Goal: Task Accomplishment & Management: Complete application form

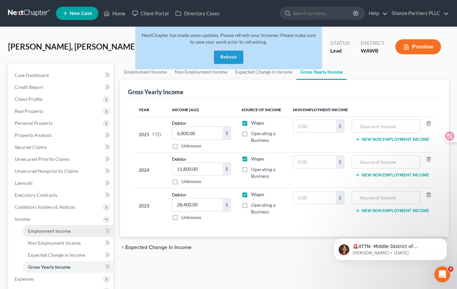
click at [66, 230] on span "Employment Income" at bounding box center [49, 231] width 43 height 6
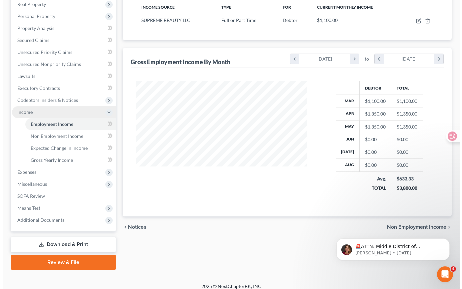
scroll to position [105, 0]
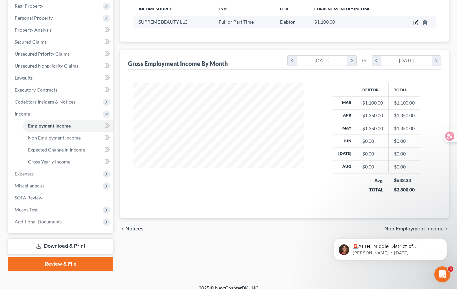
click at [415, 21] on icon "button" at bounding box center [415, 22] width 5 height 5
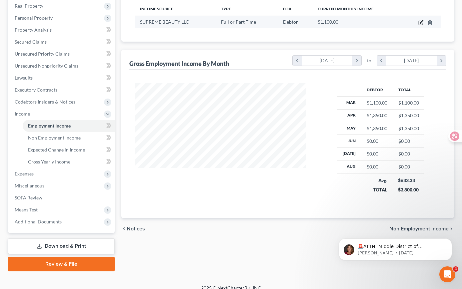
select select "0"
select select "50"
select select "0"
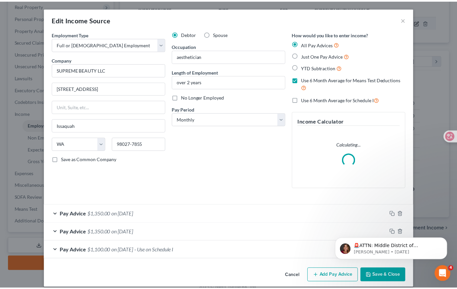
scroll to position [120, 186]
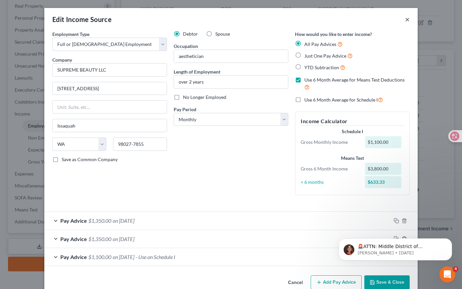
click at [405, 18] on button "×" at bounding box center [407, 19] width 5 height 8
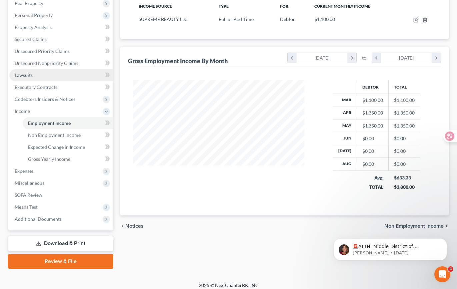
scroll to position [109, 0]
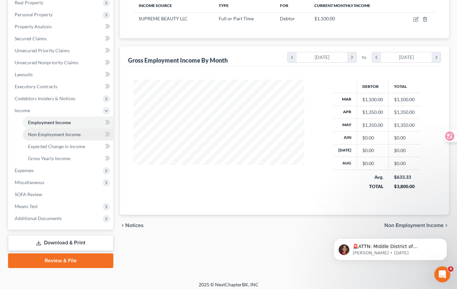
click at [67, 139] on link "Non Employment Income" at bounding box center [68, 135] width 91 height 12
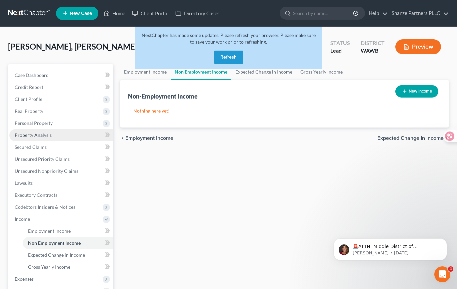
click at [69, 136] on link "Property Analysis" at bounding box center [61, 135] width 104 height 12
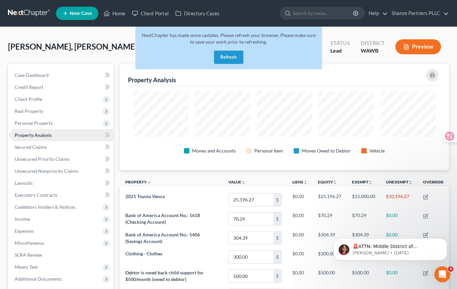
scroll to position [106, 329]
click at [81, 124] on span "Personal Property" at bounding box center [61, 123] width 104 height 12
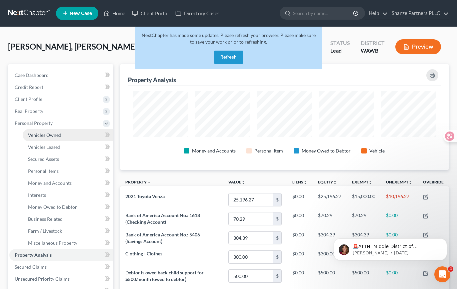
click at [83, 137] on link "Vehicles Owned" at bounding box center [68, 135] width 91 height 12
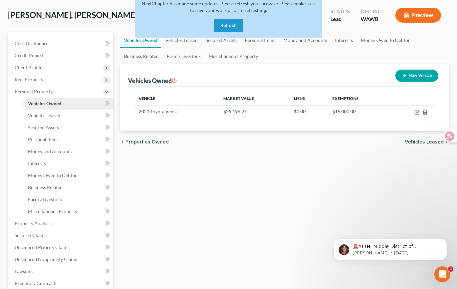
scroll to position [34, 0]
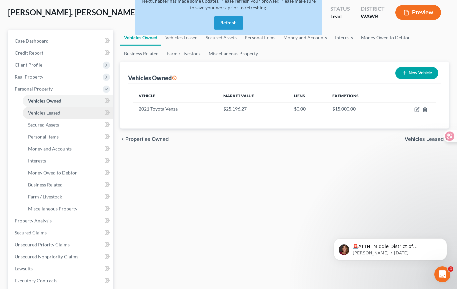
click at [85, 109] on link "Vehicles Leased" at bounding box center [68, 113] width 91 height 12
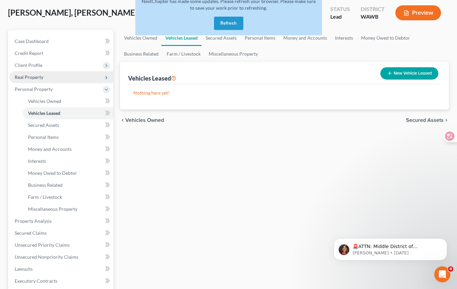
scroll to position [36, 0]
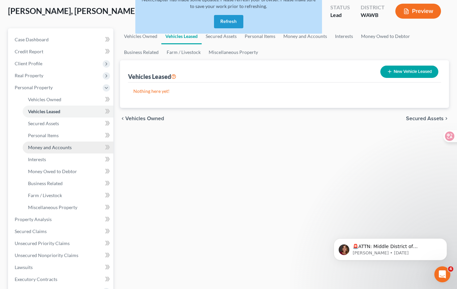
click at [83, 146] on link "Money and Accounts" at bounding box center [68, 148] width 91 height 12
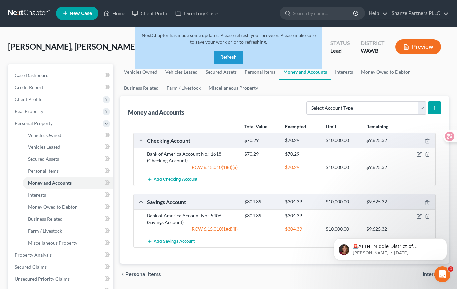
click at [259, 73] on div "NextChapter has made some updates. Please refresh your browser. Please make sur…" at bounding box center [228, 51] width 187 height 48
click at [261, 72] on div "NextChapter has made some updates. Please refresh your browser. Please make sur…" at bounding box center [228, 51] width 187 height 48
click at [262, 74] on div "NextChapter has made some updates. Please refresh your browser. Please make sur…" at bounding box center [228, 51] width 187 height 48
click at [140, 71] on div "NextChapter has made some updates. Please refresh your browser. Please make sur…" at bounding box center [228, 51] width 187 height 48
click at [148, 71] on div "NextChapter has made some updates. Please refresh your browser. Please make sur…" at bounding box center [228, 51] width 187 height 48
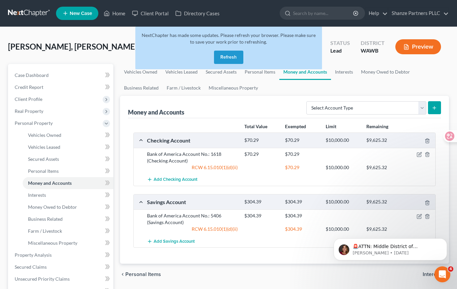
click at [230, 58] on button "Refresh" at bounding box center [228, 57] width 29 height 13
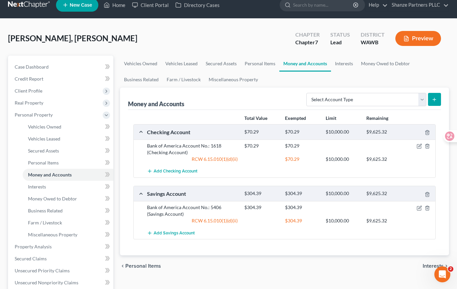
scroll to position [10, 0]
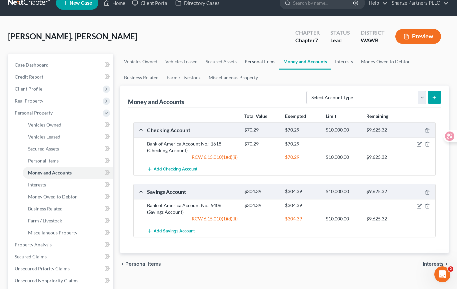
click at [260, 62] on link "Personal Items" at bounding box center [260, 62] width 39 height 16
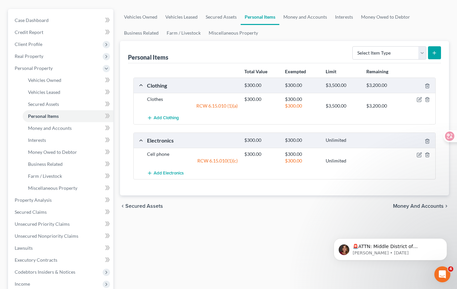
scroll to position [56, 0]
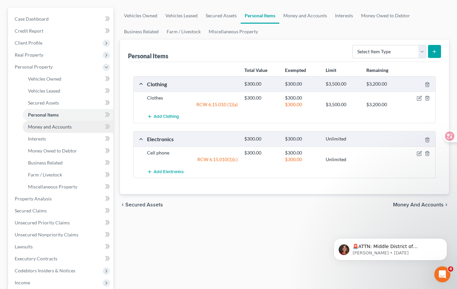
click at [64, 129] on span "Money and Accounts" at bounding box center [50, 127] width 44 height 6
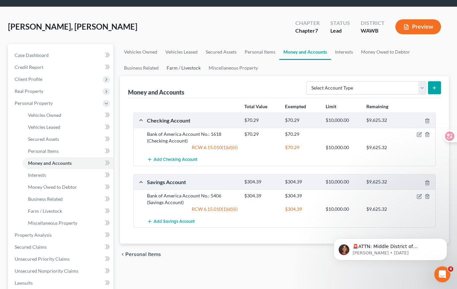
scroll to position [13, 0]
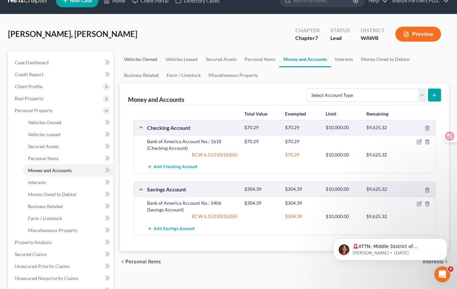
click at [151, 60] on link "Vehicles Owned" at bounding box center [140, 59] width 41 height 16
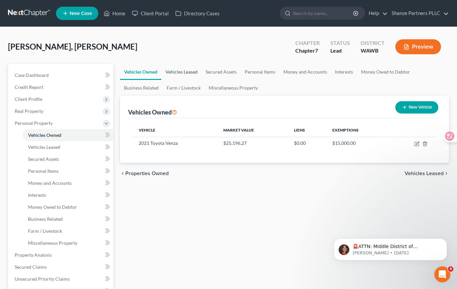
click at [188, 72] on link "Vehicles Leased" at bounding box center [181, 72] width 40 height 16
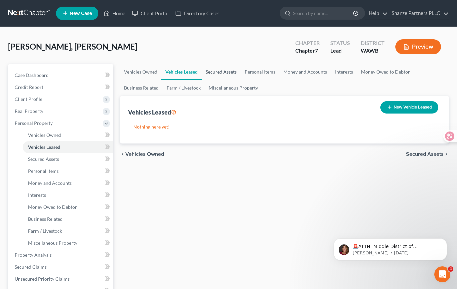
click at [224, 74] on link "Secured Assets" at bounding box center [221, 72] width 39 height 16
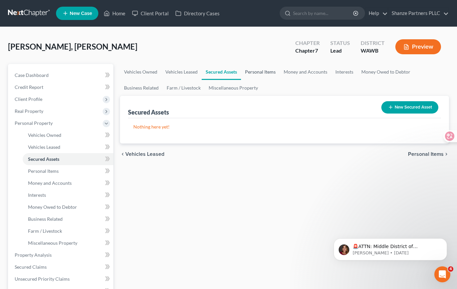
click at [254, 73] on link "Personal Items" at bounding box center [260, 72] width 39 height 16
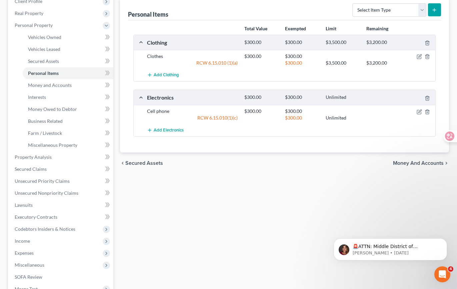
scroll to position [64, 0]
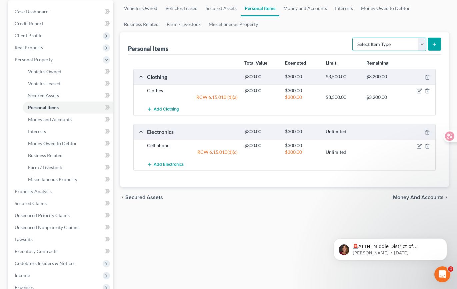
click at [422, 45] on select "Select Item Type Clothing Collectibles Of Value Electronics Firearms Household …" at bounding box center [389, 44] width 74 height 13
click at [314, 10] on link "Money and Accounts" at bounding box center [305, 8] width 52 height 16
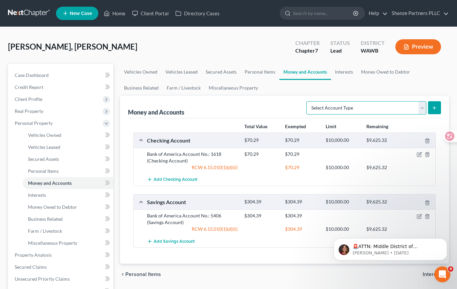
click at [400, 105] on select "Select Account Type Brokerage Cash on Hand Certificates of Deposit Checking Acc…" at bounding box center [366, 107] width 120 height 13
select select "cash_on_hand"
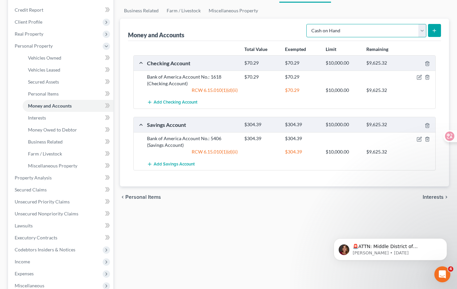
scroll to position [74, 0]
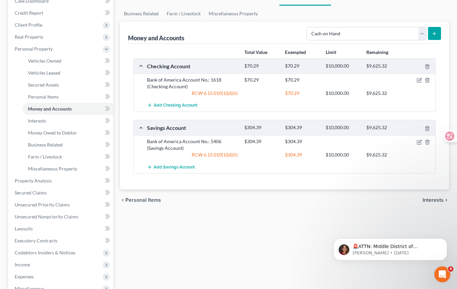
click at [435, 31] on icon "submit" at bounding box center [433, 33] width 5 height 5
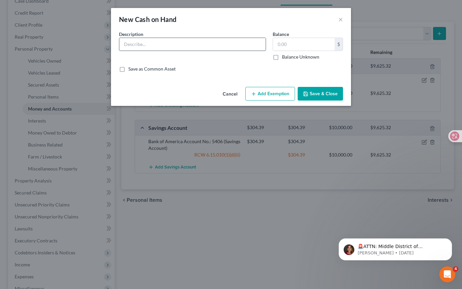
click at [175, 46] on input "text" at bounding box center [192, 44] width 146 height 13
type input "250"
drag, startPoint x: 141, startPoint y: 44, endPoint x: 116, endPoint y: 43, distance: 25.3
click at [116, 43] on div "Description * 250" at bounding box center [193, 46] width 154 height 30
click at [285, 44] on input "text" at bounding box center [304, 44] width 62 height 13
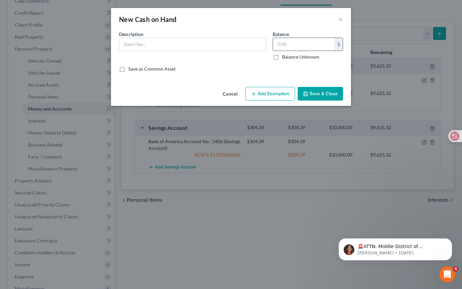
paste input "250"
type input "250"
click at [254, 61] on div "Description * Balance 250.00 $ Balance Unknown Balance Undetermined 250 $ Balan…" at bounding box center [231, 48] width 231 height 35
click at [321, 94] on button "Save & Close" at bounding box center [319, 94] width 45 height 14
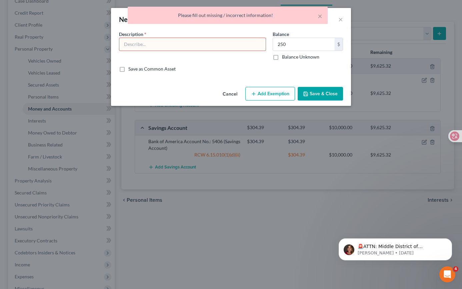
click at [176, 43] on input "text" at bounding box center [192, 44] width 146 height 13
type input "Cash"
click at [315, 95] on button "Save & Close" at bounding box center [319, 94] width 45 height 14
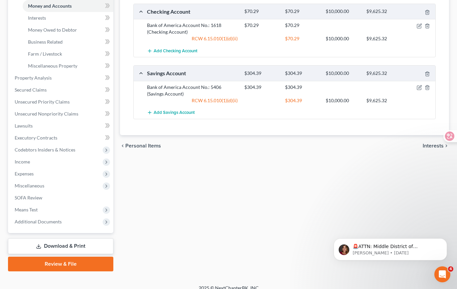
scroll to position [181, 0]
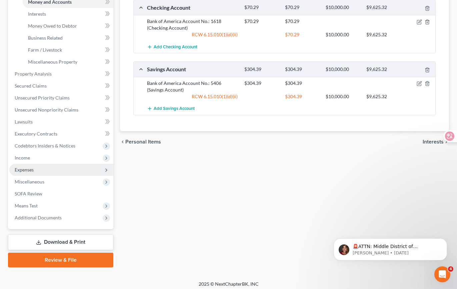
click at [51, 171] on span "Expenses" at bounding box center [61, 170] width 104 height 12
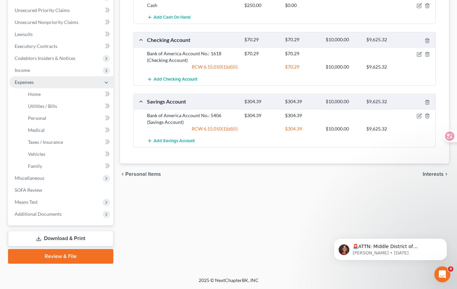
scroll to position [149, 0]
click at [79, 98] on link "Home" at bounding box center [68, 94] width 91 height 12
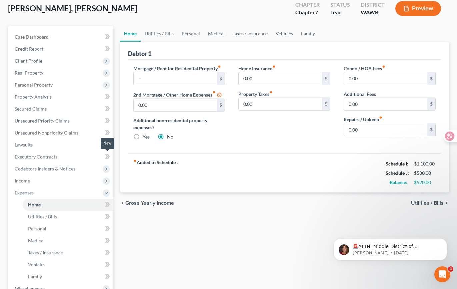
scroll to position [42, 0]
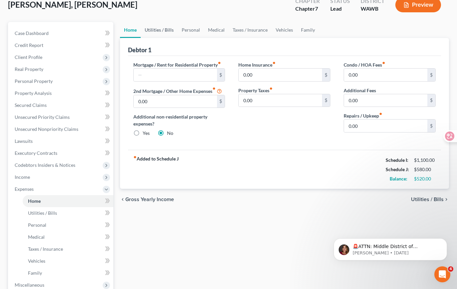
click at [161, 33] on link "Utilities / Bills" at bounding box center [159, 30] width 37 height 16
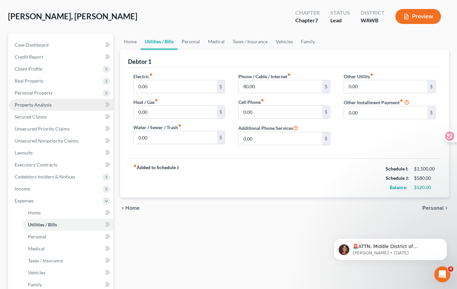
scroll to position [32, 0]
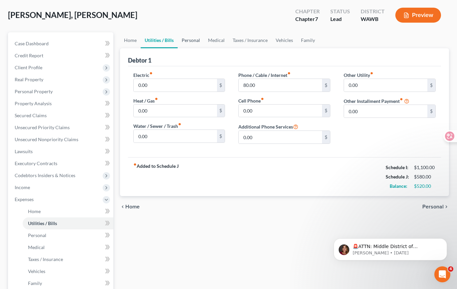
click at [190, 41] on link "Personal" at bounding box center [191, 40] width 26 height 16
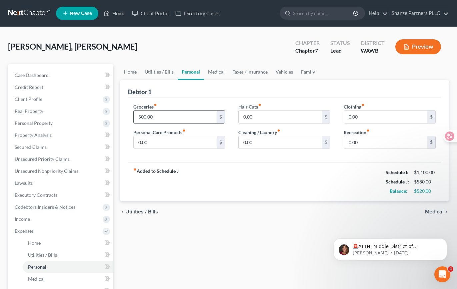
click at [195, 118] on input "500.00" at bounding box center [175, 117] width 83 height 13
type input "200"
click at [258, 180] on div "fiber_manual_record Added to Schedule J Schedule I: $1,100.00 Schedule J: $280.…" at bounding box center [284, 181] width 313 height 39
click at [363, 116] on input "0.00" at bounding box center [385, 117] width 83 height 13
type input "500"
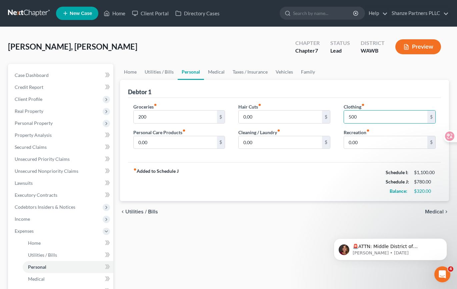
click at [288, 175] on div "fiber_manual_record Added to Schedule J Schedule I: $1,100.00 Schedule J: $780.…" at bounding box center [284, 181] width 313 height 39
click at [215, 71] on link "Medical" at bounding box center [216, 72] width 25 height 16
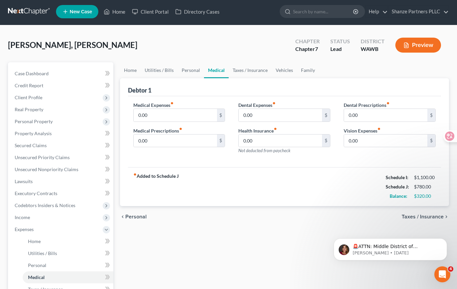
scroll to position [3, 0]
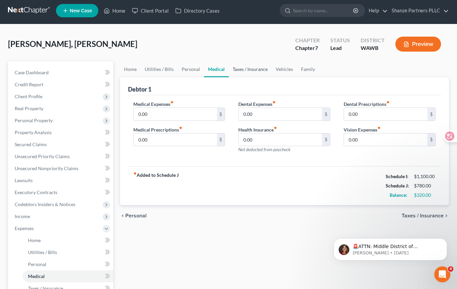
click at [246, 70] on link "Taxes / Insurance" at bounding box center [250, 69] width 43 height 16
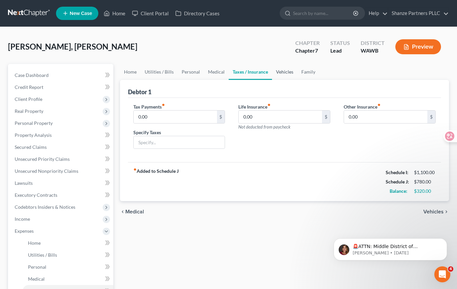
click at [282, 75] on link "Vehicles" at bounding box center [284, 72] width 25 height 16
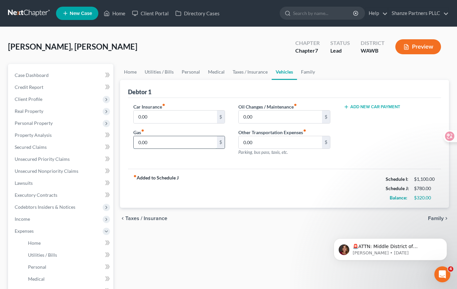
click at [159, 145] on input "0.00" at bounding box center [175, 142] width 83 height 13
type input "200"
click at [207, 178] on div "fiber_manual_record Added to Schedule J Schedule I: $1,100.00 Schedule J: $980.…" at bounding box center [284, 188] width 313 height 39
click at [308, 71] on link "Family" at bounding box center [308, 72] width 22 height 16
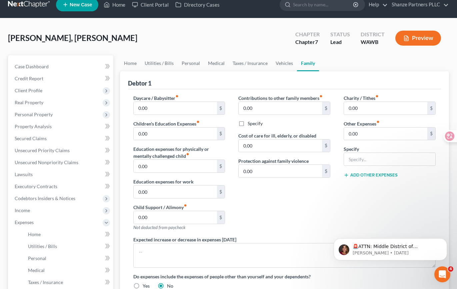
scroll to position [9, 0]
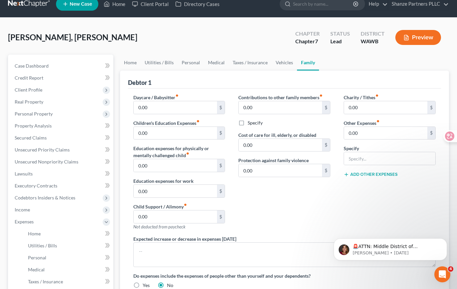
click at [229, 111] on div "Daycare / Babysitter fiber_manual_record 0.00 $ Children's Education Expenses f…" at bounding box center [179, 165] width 105 height 142
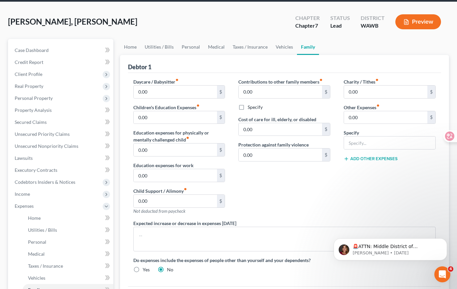
scroll to position [31, 0]
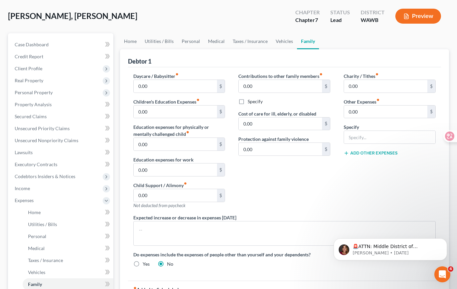
click at [231, 120] on div "Daycare / Babysitter fiber_manual_record 0.00 $ Children's Education Expenses f…" at bounding box center [179, 144] width 105 height 142
click at [237, 163] on div "Contributions to other family members fiber_manual_record 0.00 $ Specify Cost o…" at bounding box center [284, 144] width 105 height 142
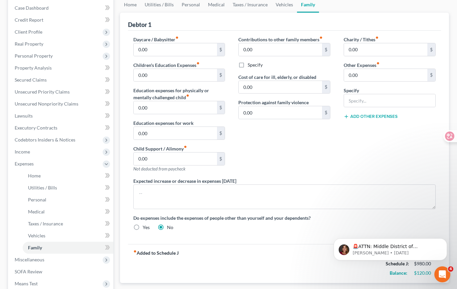
scroll to position [39, 0]
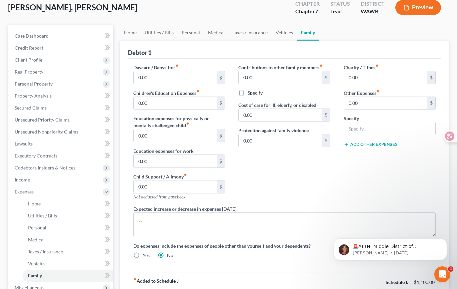
click at [231, 124] on div "Daycare / Babysitter fiber_manual_record 0.00 $ Children's Education Expenses f…" at bounding box center [179, 135] width 105 height 142
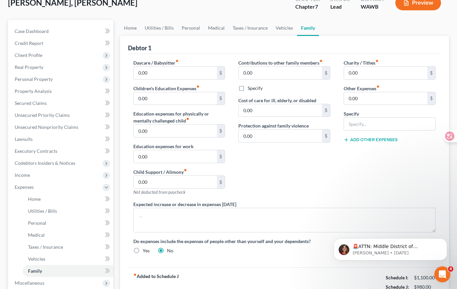
scroll to position [39, 0]
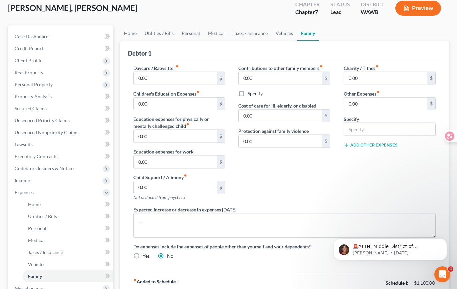
click at [232, 119] on div "Contributions to other family members fiber_manual_record 0.00 $ Specify Cost o…" at bounding box center [284, 136] width 105 height 142
click at [127, 34] on link "Home" at bounding box center [130, 33] width 21 height 16
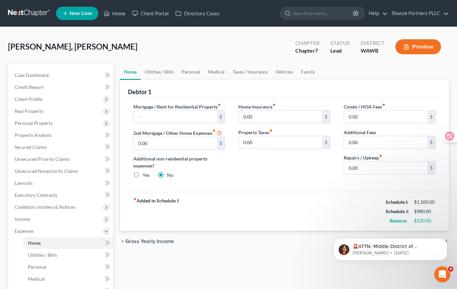
click at [231, 90] on div "Debtor 1" at bounding box center [284, 89] width 313 height 18
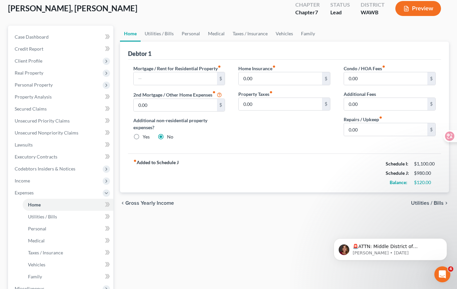
scroll to position [37, 0]
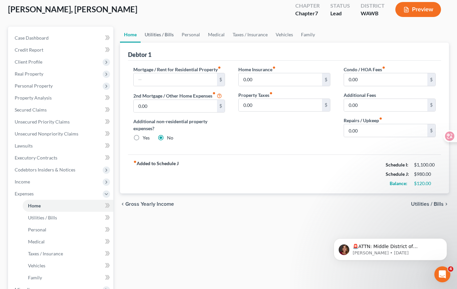
click at [162, 35] on link "Utilities / Bills" at bounding box center [159, 35] width 37 height 16
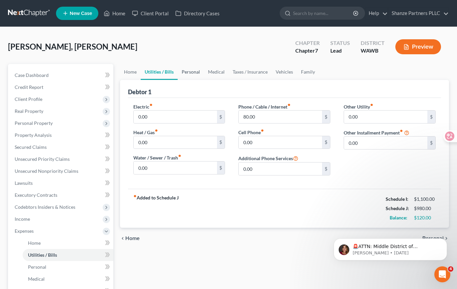
click at [191, 72] on link "Personal" at bounding box center [191, 72] width 26 height 16
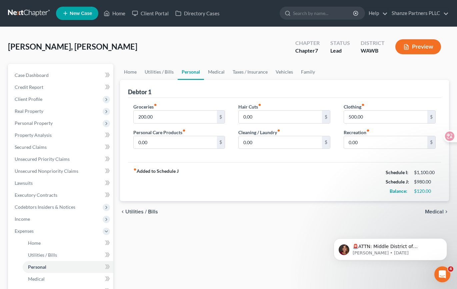
scroll to position [2, 0]
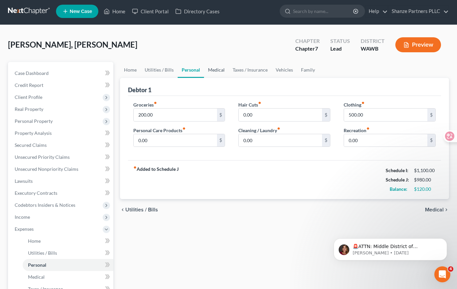
click at [216, 71] on link "Medical" at bounding box center [216, 70] width 25 height 16
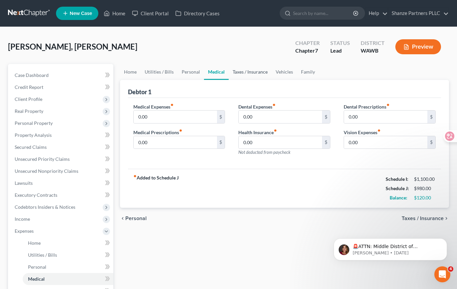
click at [253, 74] on link "Taxes / Insurance" at bounding box center [250, 72] width 43 height 16
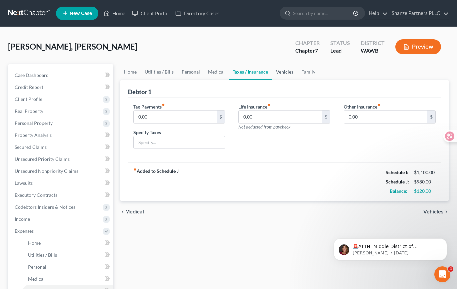
click at [288, 72] on link "Vehicles" at bounding box center [284, 72] width 25 height 16
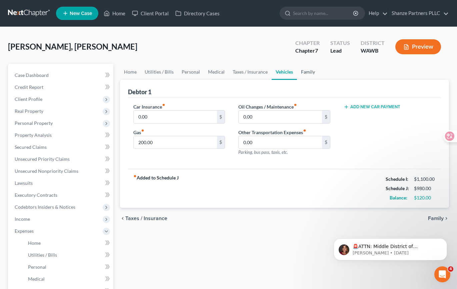
click at [307, 71] on link "Family" at bounding box center [308, 72] width 22 height 16
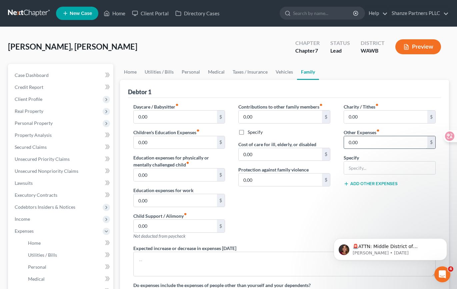
click at [364, 142] on input "0.00" at bounding box center [385, 142] width 83 height 13
type input "99"
click at [392, 155] on div "Specify" at bounding box center [389, 164] width 92 height 20
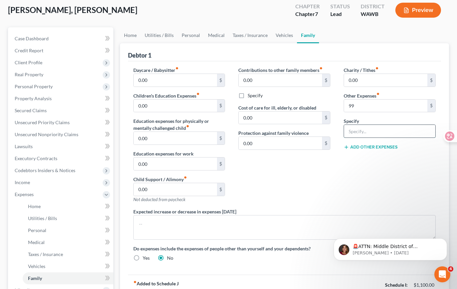
click at [367, 129] on input "text" at bounding box center [389, 131] width 91 height 13
click at [348, 130] on input "Rental" at bounding box center [389, 131] width 91 height 13
type input "Warehouse Rental"
click at [304, 198] on div "Contributions to other family members fiber_manual_record 0.00 $ Specify Cost o…" at bounding box center [284, 138] width 105 height 142
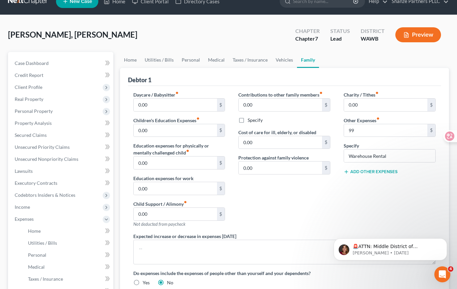
scroll to position [9, 0]
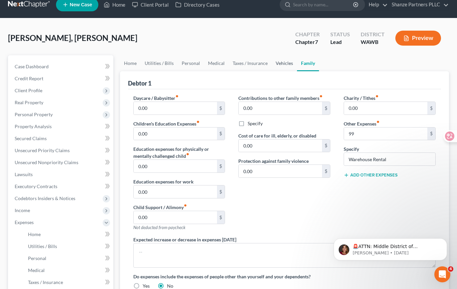
click at [280, 64] on link "Vehicles" at bounding box center [284, 63] width 25 height 16
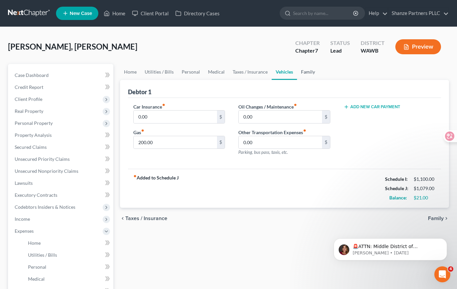
click at [309, 71] on link "Family" at bounding box center [308, 72] width 22 height 16
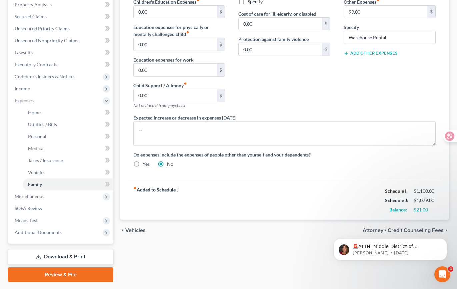
scroll to position [149, 0]
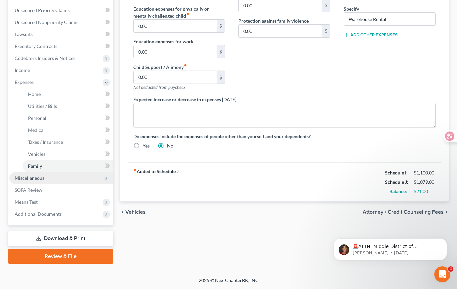
click at [78, 179] on span "Miscellaneous" at bounding box center [61, 178] width 104 height 12
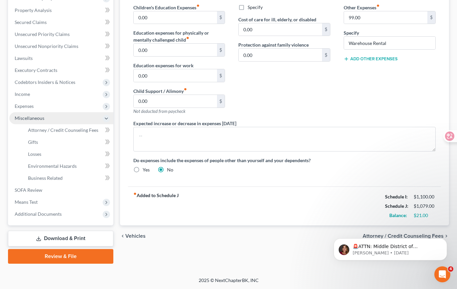
scroll to position [125, 0]
click at [66, 193] on link "SOFA Review" at bounding box center [61, 190] width 104 height 12
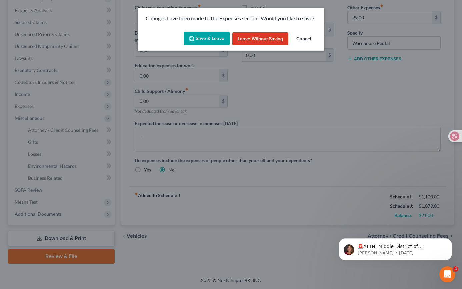
click at [217, 39] on button "Save & Leave" at bounding box center [207, 39] width 46 height 14
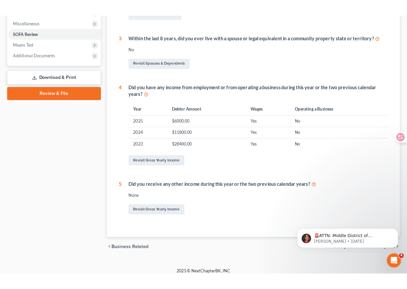
scroll to position [240, 0]
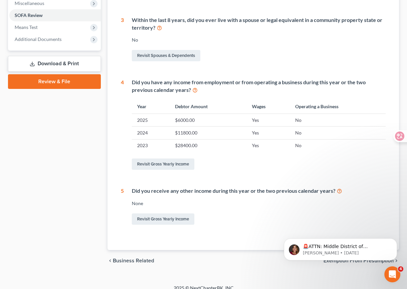
click at [377, 262] on body "🚨ATTN: Middle District of [US_STATE] The court has added a new Credit Counselin…" at bounding box center [341, 247] width 128 height 41
click at [396, 239] on icon "Dismiss notification" at bounding box center [396, 241] width 4 height 4
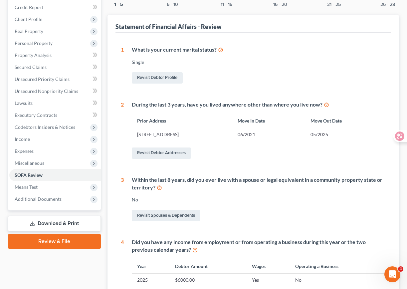
scroll to position [0, 0]
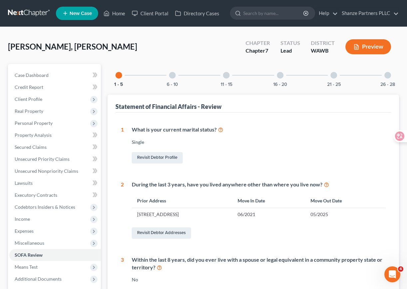
click at [173, 75] on div at bounding box center [172, 75] width 7 height 7
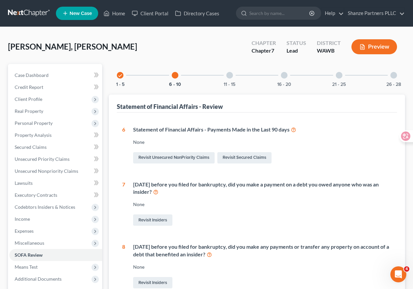
click at [231, 73] on div at bounding box center [230, 75] width 7 height 7
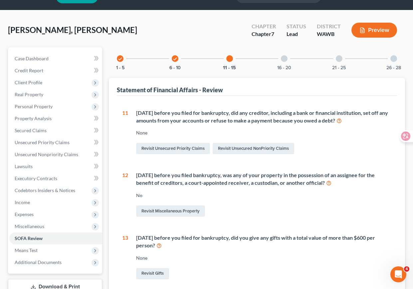
scroll to position [18, 0]
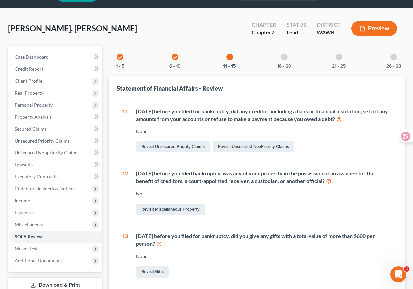
click at [268, 198] on div "[DATE] before you filed bankruptcy, was any of your property in the possession …" at bounding box center [260, 193] width 264 height 47
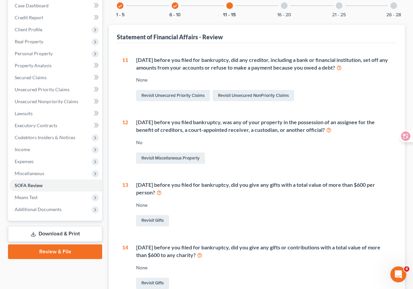
scroll to position [71, 0]
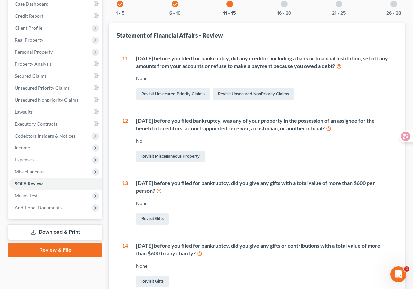
click at [277, 213] on div "Revisit Gifts" at bounding box center [264, 219] width 256 height 14
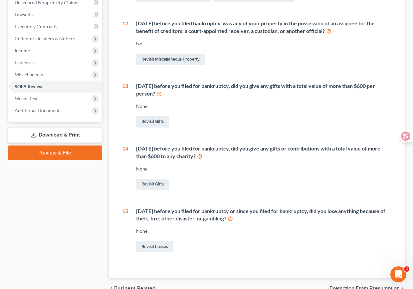
scroll to position [177, 0]
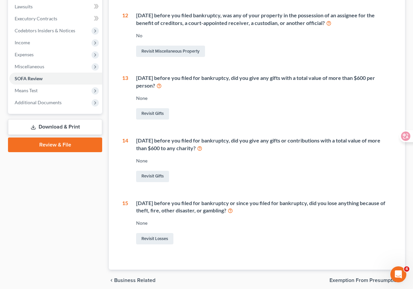
click at [283, 223] on div "None" at bounding box center [264, 223] width 256 height 7
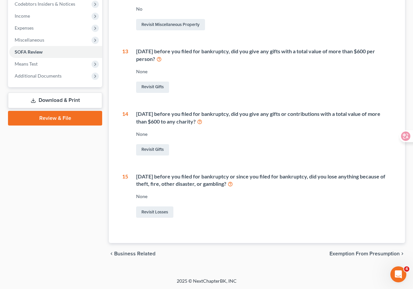
scroll to position [204, 0]
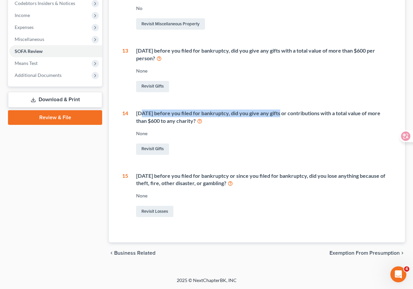
drag, startPoint x: 144, startPoint y: 112, endPoint x: 280, endPoint y: 113, distance: 135.6
click at [280, 113] on div "[DATE] before you filed for bankruptcy, did you give any gifts or contributions…" at bounding box center [264, 117] width 256 height 15
click at [263, 143] on div "Revisit Gifts" at bounding box center [264, 149] width 256 height 14
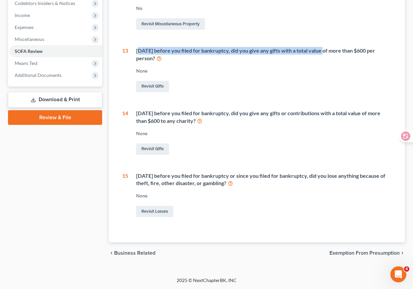
drag, startPoint x: 140, startPoint y: 50, endPoint x: 324, endPoint y: 49, distance: 184.6
click at [324, 49] on div "[DATE] before you filed for bankruptcy, did you give any gifts with a total val…" at bounding box center [264, 54] width 256 height 15
copy div "ithin 2 years before you filed for bankruptcy, did you give any gifts with a to…"
click at [288, 204] on div "[DATE] before you filed for bankruptcy or since you filed for bankruptcy, did y…" at bounding box center [260, 195] width 264 height 47
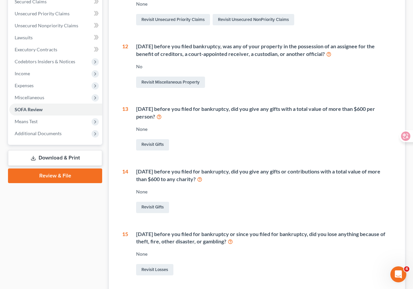
scroll to position [0, 0]
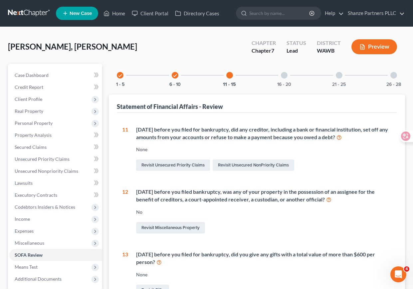
click at [283, 75] on div at bounding box center [284, 75] width 7 height 7
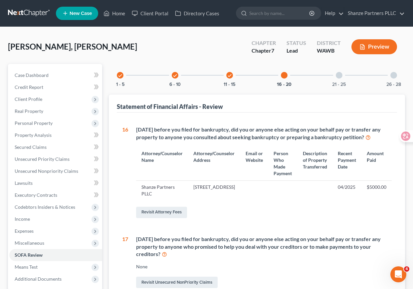
drag, startPoint x: 371, startPoint y: 135, endPoint x: 160, endPoint y: 129, distance: 212.0
click at [160, 129] on div "[DATE] before you filed for bankruptcy, did you or anyone else acting on your b…" at bounding box center [264, 133] width 256 height 15
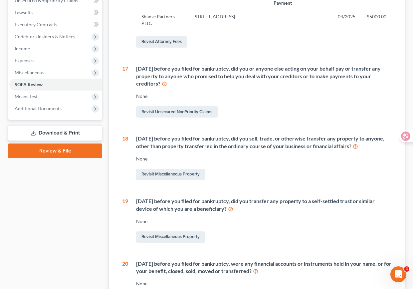
scroll to position [184, 0]
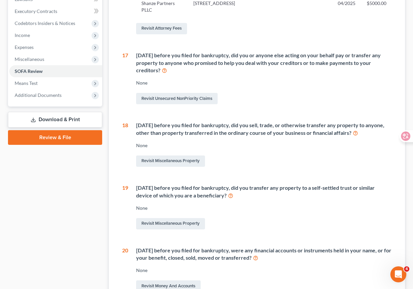
click at [262, 106] on div "Revisit Unsecured NonPriority Claims" at bounding box center [264, 99] width 256 height 14
copy div "[DATE] before you filed for bankruptcy, did you or anyone else acting on your b…"
drag, startPoint x: 137, startPoint y: 62, endPoint x: 160, endPoint y: 77, distance: 27.2
click at [160, 75] on div "[DATE] before you filed for bankruptcy, did you or anyone else acting on your b…" at bounding box center [264, 63] width 256 height 23
click at [279, 175] on div "16 [DATE] before you filed for bankruptcy, did you or anyone else acting on you…" at bounding box center [257, 117] width 270 height 351
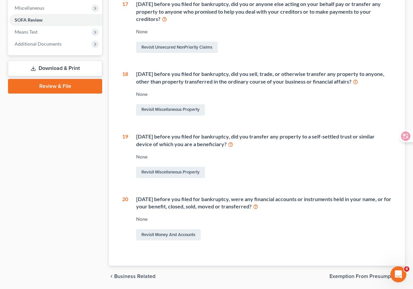
scroll to position [254, 0]
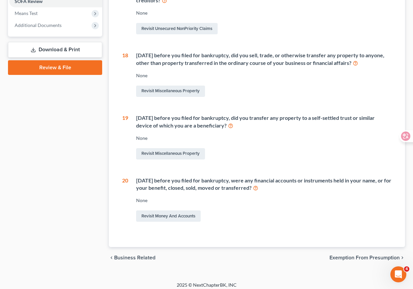
click at [260, 142] on div "None" at bounding box center [264, 138] width 256 height 7
drag, startPoint x: 136, startPoint y: 61, endPoint x: 371, endPoint y: 70, distance: 235.0
click at [371, 67] on div "[DATE] before you filed for bankruptcy, did you sell, trade, or otherwise trans…" at bounding box center [264, 59] width 256 height 15
copy div "[DATE] before you filed for bankruptcy, did you sell, trade, or otherwise trans…"
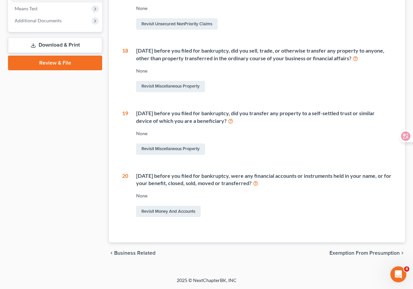
scroll to position [261, 0]
click at [295, 162] on div "16 [DATE] before you filed for bankruptcy, did you or anyone else acting on you…" at bounding box center [257, 42] width 270 height 351
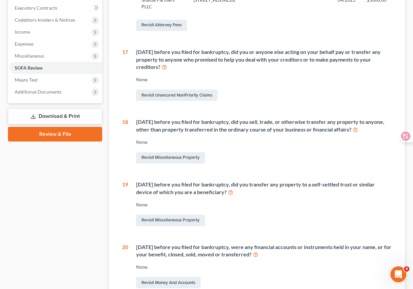
scroll to position [0, 0]
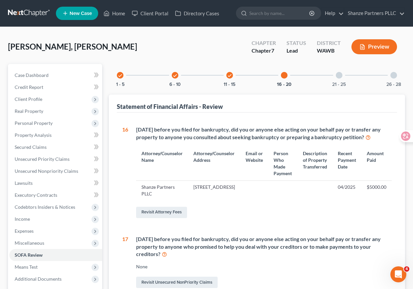
click at [340, 76] on div at bounding box center [339, 75] width 7 height 7
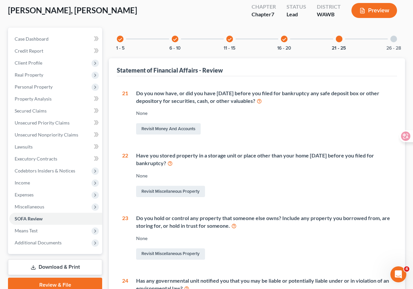
scroll to position [52, 0]
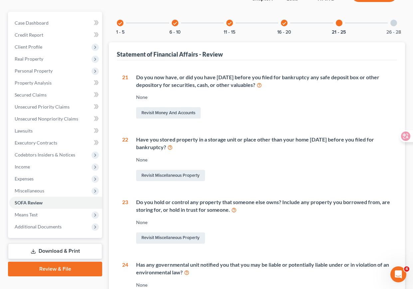
click at [291, 175] on div "Revisit Miscellaneous Property" at bounding box center [264, 176] width 256 height 14
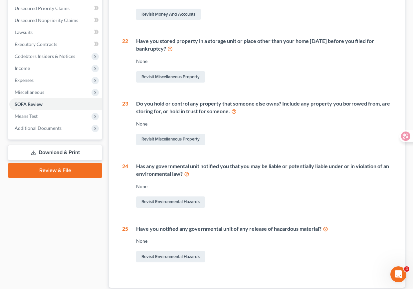
scroll to position [196, 0]
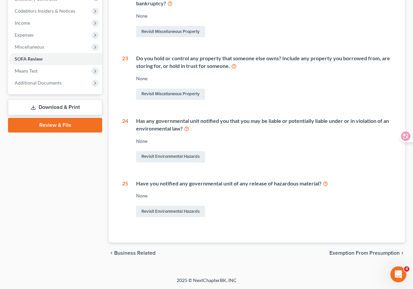
click at [254, 147] on div "Has any governmental unit notified you that you may be liable or potentially li…" at bounding box center [260, 140] width 264 height 47
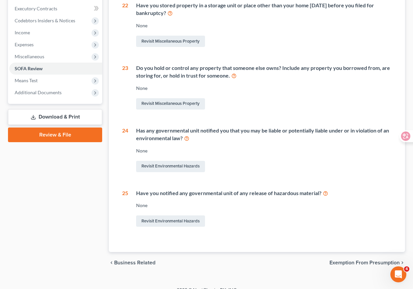
scroll to position [174, 0]
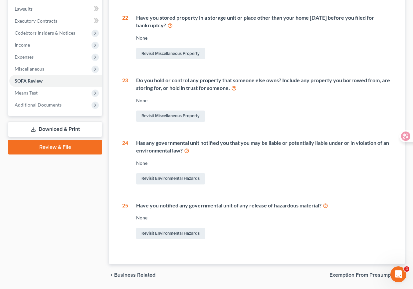
click at [253, 122] on div "Revisit Miscellaneous Property" at bounding box center [264, 116] width 256 height 14
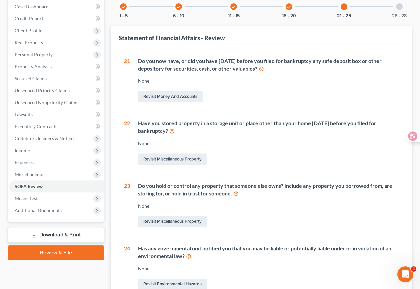
scroll to position [64, 0]
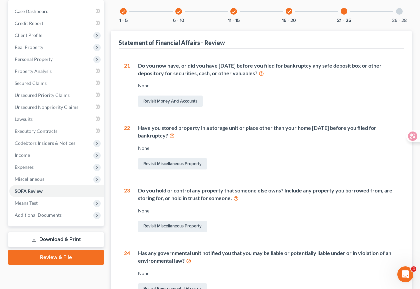
click at [306, 105] on div "Revisit Money and Accounts" at bounding box center [268, 101] width 261 height 14
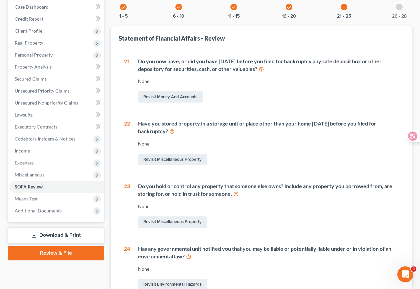
scroll to position [69, 0]
click at [301, 102] on div "Revisit Money and Accounts" at bounding box center [268, 97] width 261 height 14
click at [172, 131] on icon at bounding box center [171, 131] width 5 height 6
drag, startPoint x: 138, startPoint y: 123, endPoint x: 168, endPoint y: 130, distance: 31.3
click at [168, 130] on div "Have you stored property in a storage unit or place other than your home [DATE]…" at bounding box center [264, 143] width 269 height 47
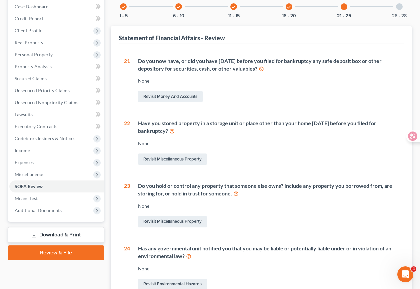
copy div "Have you stored property in a storage unit or place other than your home [DATE]…"
click at [258, 212] on div "Do you hold or control any property that someone else owns? Include any propert…" at bounding box center [264, 205] width 269 height 47
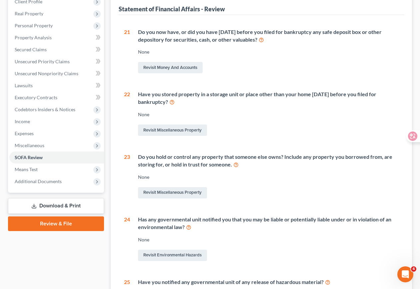
scroll to position [0, 0]
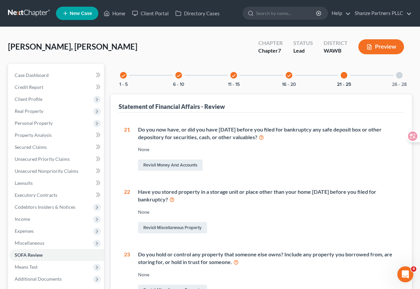
click at [401, 76] on div at bounding box center [399, 75] width 7 height 7
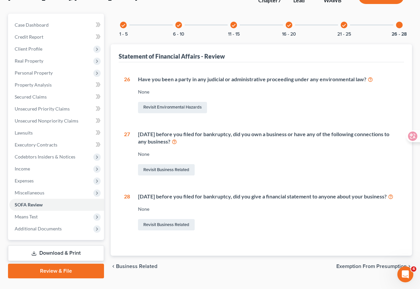
scroll to position [46, 0]
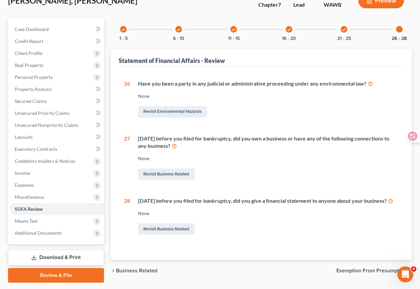
click at [234, 27] on icon "check" at bounding box center [233, 29] width 5 height 5
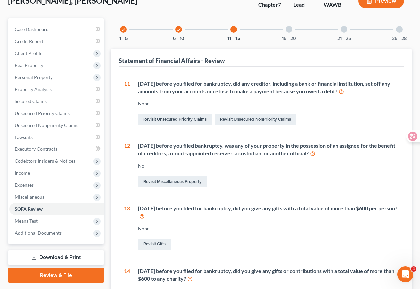
click at [179, 28] on icon "check" at bounding box center [178, 29] width 5 height 5
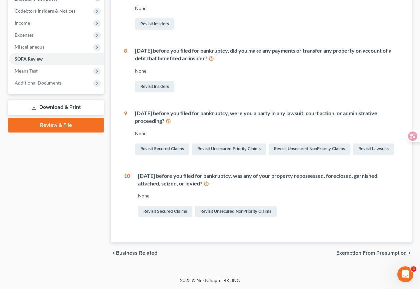
scroll to position [210, 0]
